Goal: Use online tool/utility

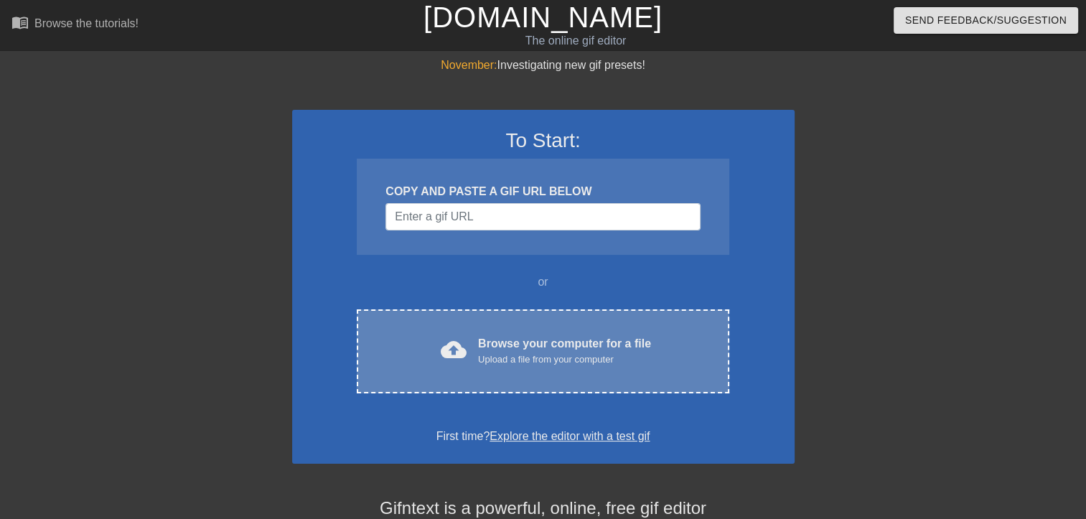
click at [505, 345] on div "Browse your computer for a file Upload a file from your computer" at bounding box center [564, 351] width 173 height 32
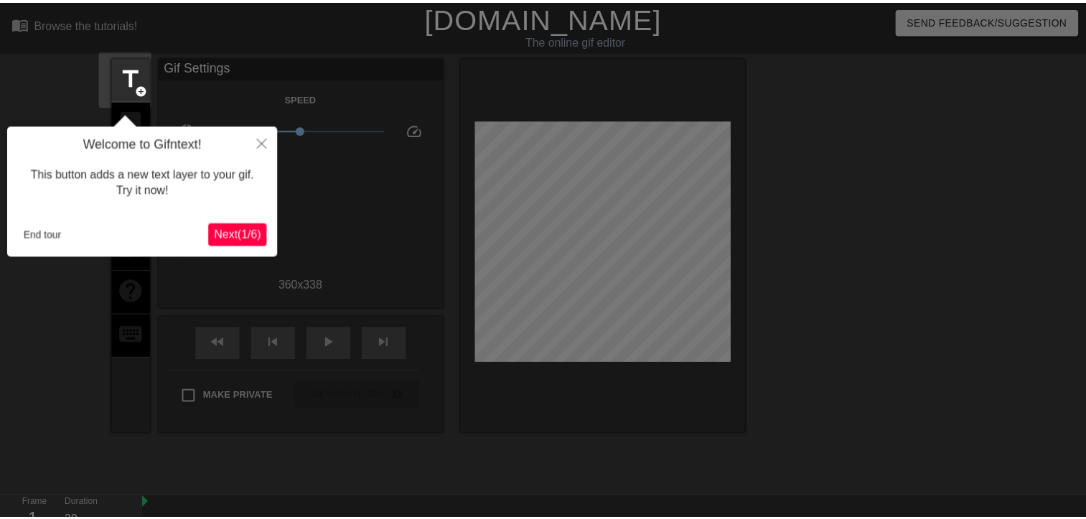
scroll to position [34, 0]
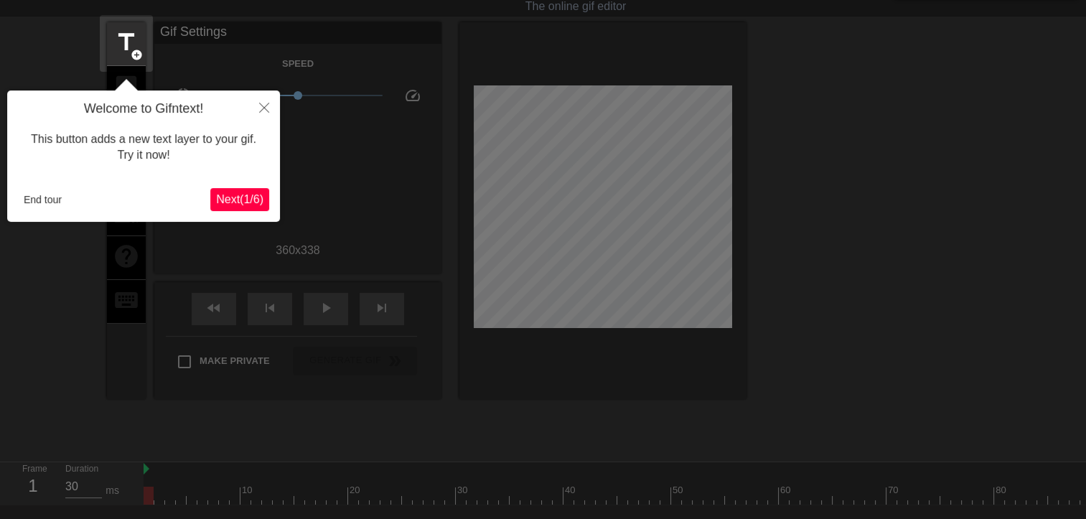
click at [258, 190] on button "Next ( 1 / 6 )" at bounding box center [239, 199] width 59 height 23
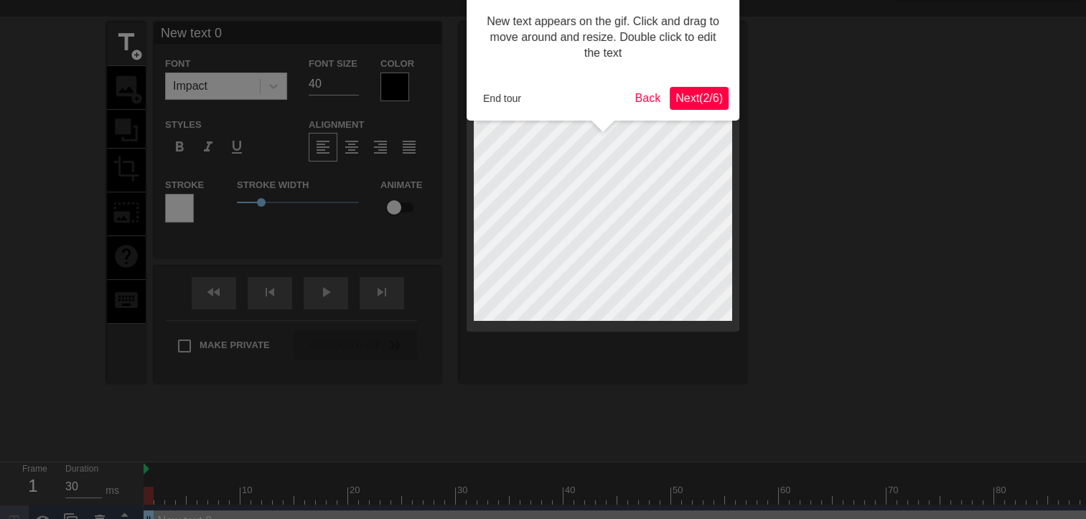
scroll to position [0, 0]
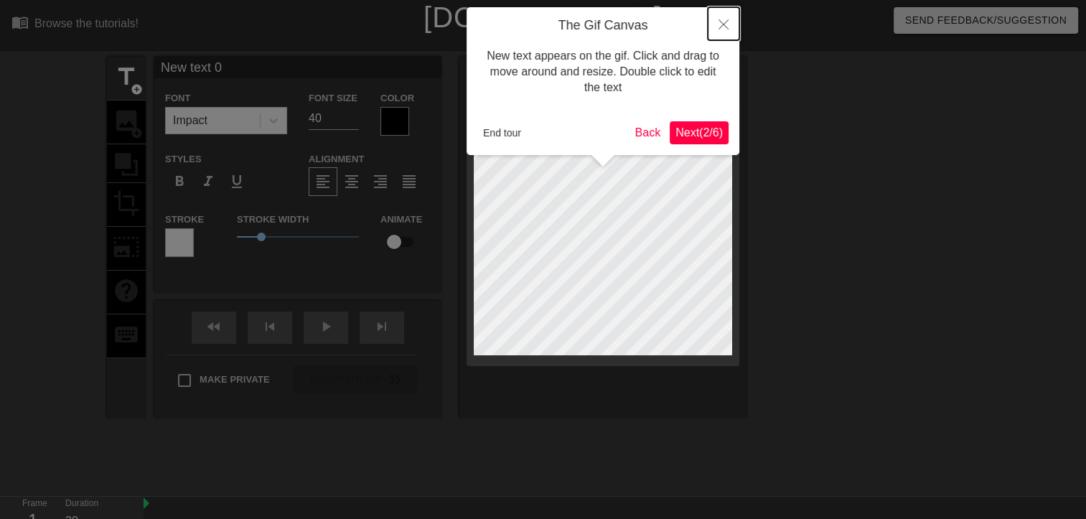
click at [715, 22] on button "Close" at bounding box center [724, 23] width 32 height 33
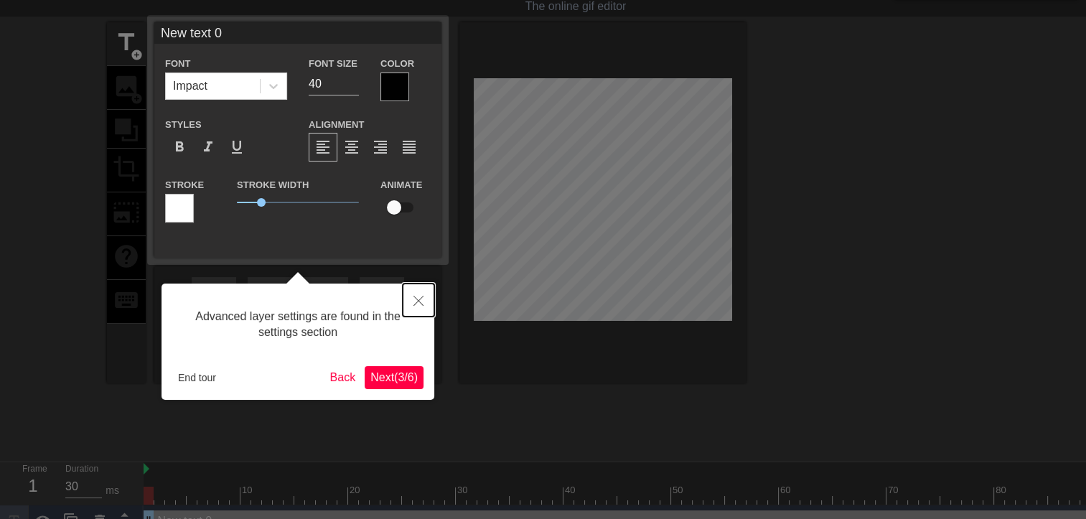
click at [424, 300] on button "Close" at bounding box center [419, 300] width 32 height 33
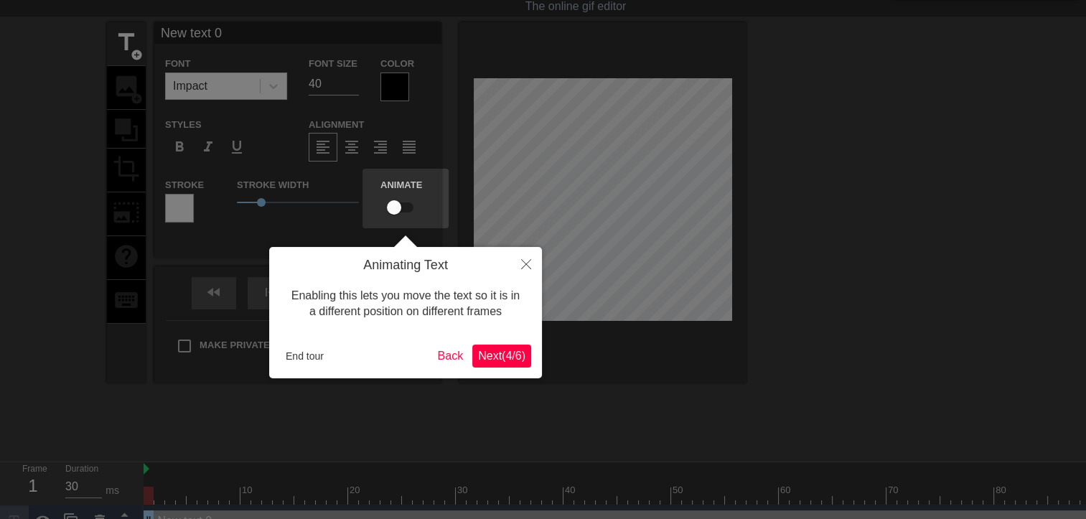
scroll to position [0, 0]
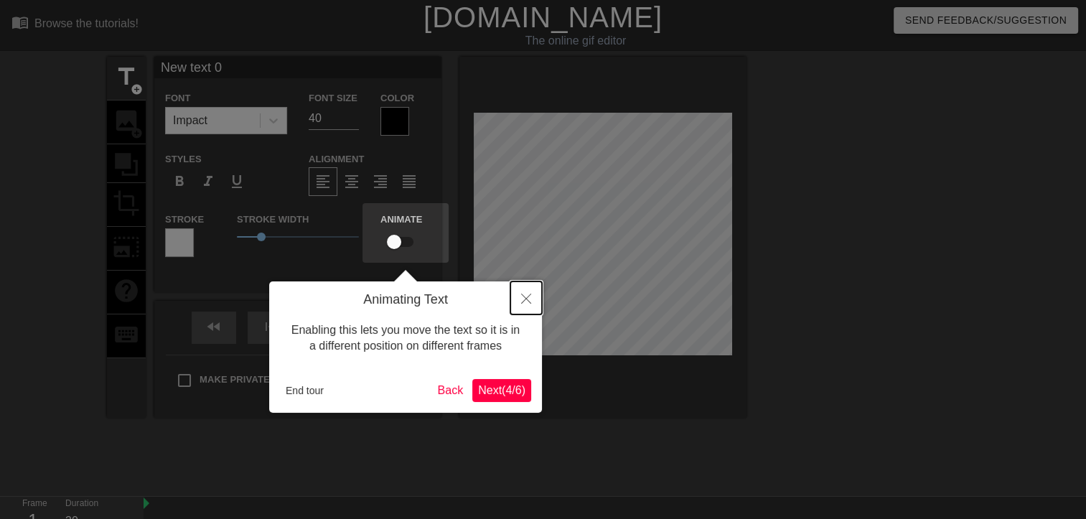
click at [521, 302] on icon "Close" at bounding box center [526, 299] width 10 height 10
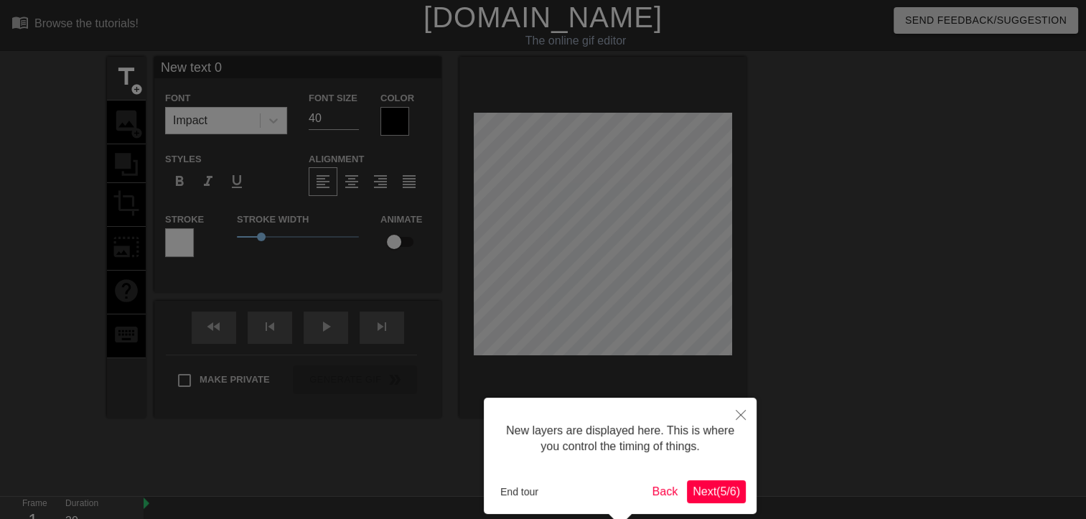
scroll to position [66, 0]
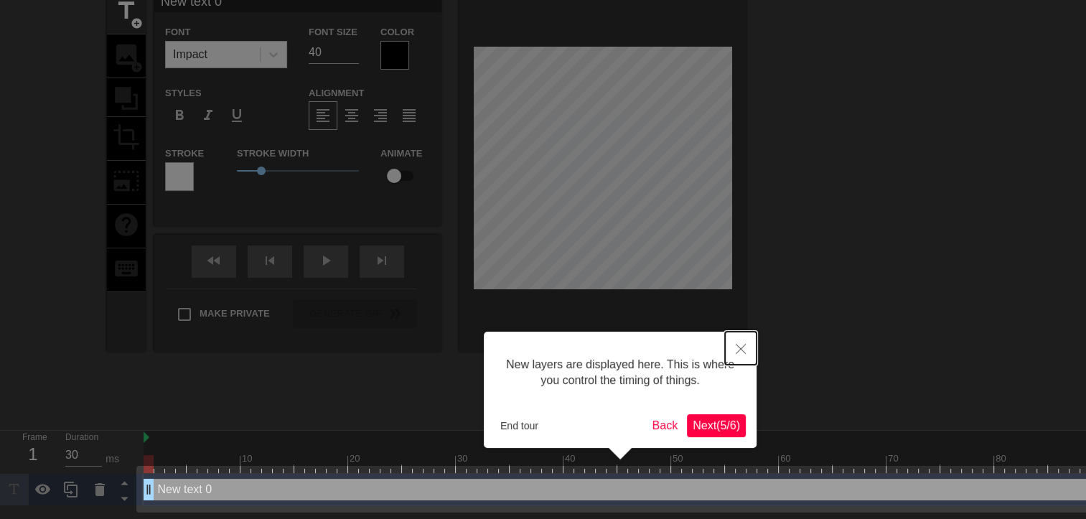
click at [753, 346] on button "Close" at bounding box center [741, 348] width 32 height 33
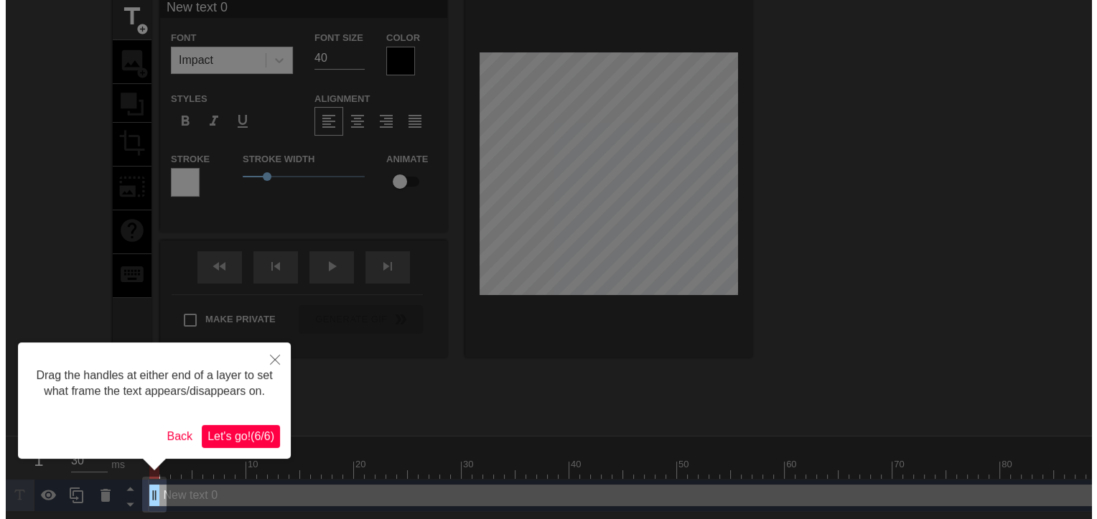
scroll to position [0, 0]
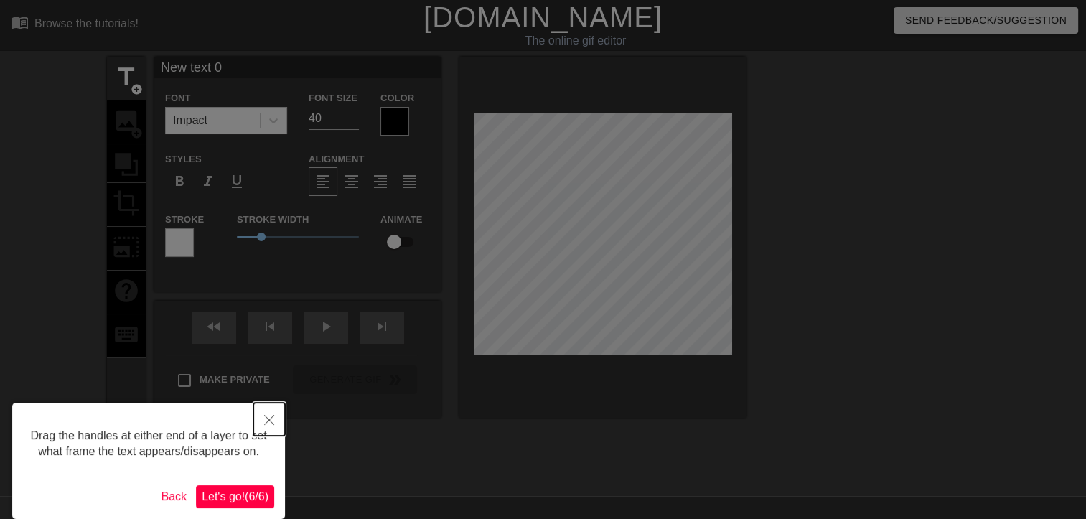
click at [274, 416] on button "Close" at bounding box center [269, 419] width 32 height 33
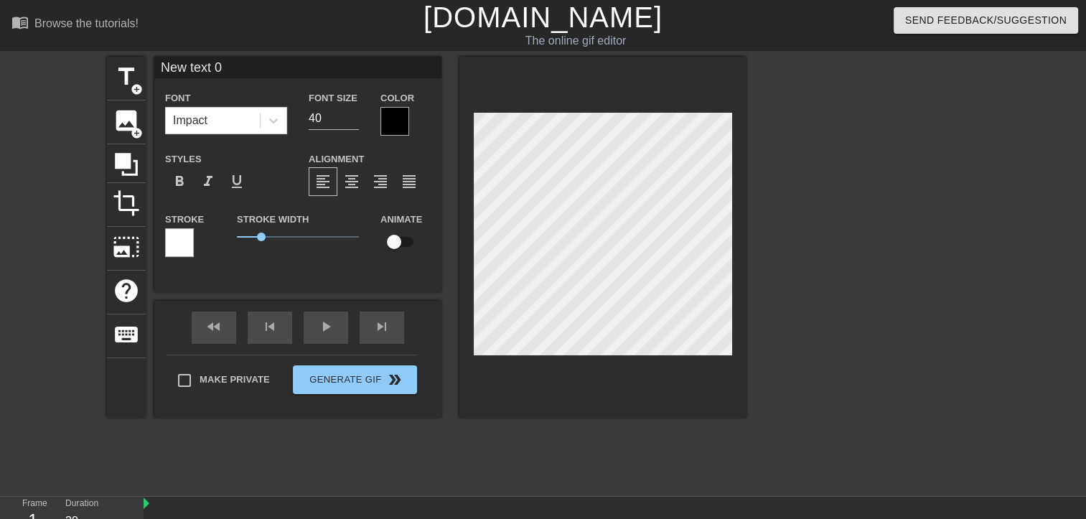
click at [451, 486] on div "title add_circle image add_circle crop photo_size_select_large help keyboard Ne…" at bounding box center [427, 272] width 640 height 431
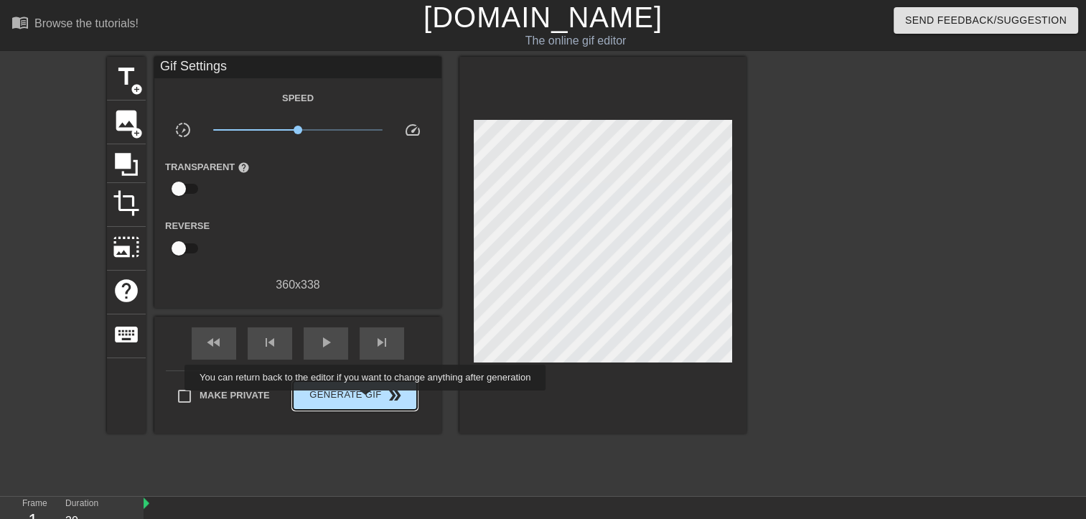
click at [367, 401] on span "Generate Gif double_arrow" at bounding box center [355, 395] width 113 height 17
